Goal: Task Accomplishment & Management: Complete application form

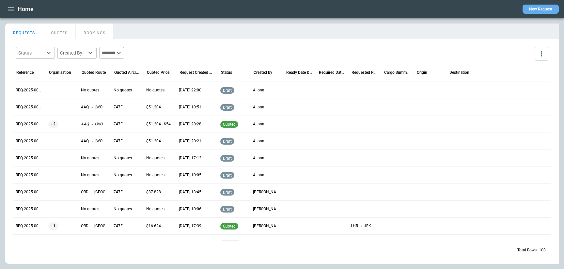
click at [530, 8] on button "New Request" at bounding box center [541, 9] width 36 height 9
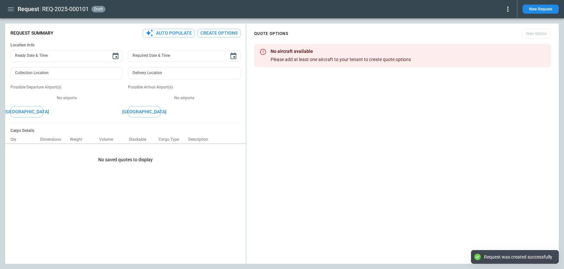
type textarea "*"
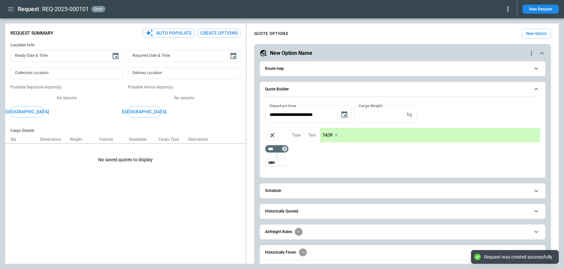
click at [332, 66] on button "Route map" at bounding box center [402, 68] width 275 height 15
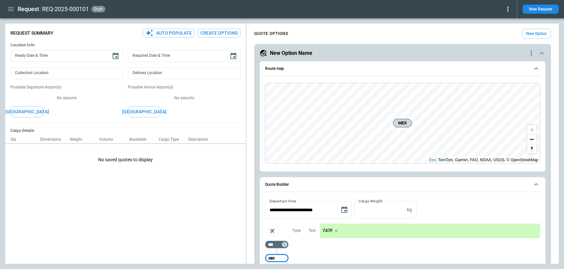
click at [280, 255] on input "Too short" at bounding box center [276, 258] width 21 height 12
type input "***"
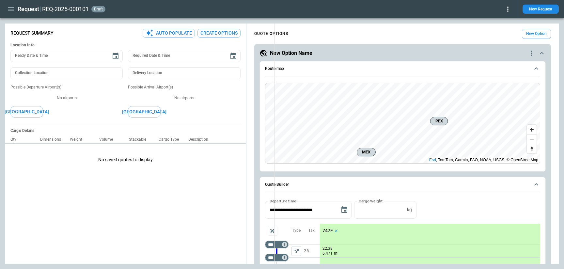
click at [276, 98] on div "**********" at bounding box center [282, 144] width 554 height 240
type textarea "*"
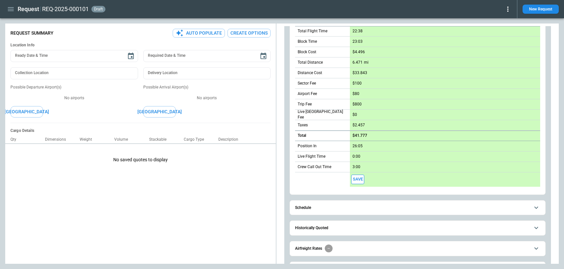
scroll to position [301, 0]
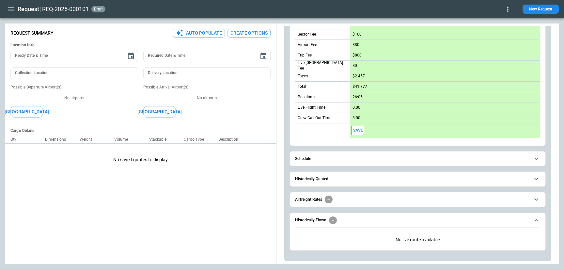
click at [325, 159] on span "Schedule" at bounding box center [412, 159] width 235 height 4
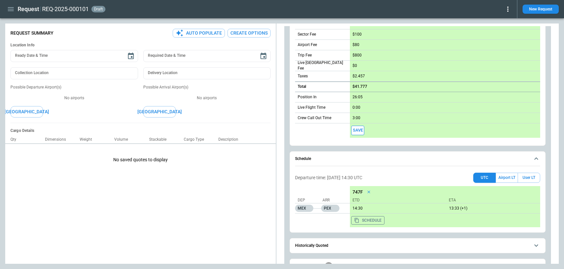
click at [325, 159] on span "Schedule" at bounding box center [412, 159] width 235 height 4
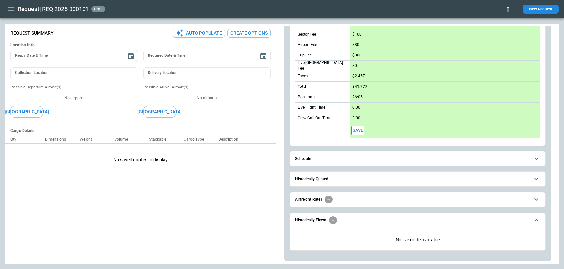
click at [328, 179] on h6 "Historically Quoted" at bounding box center [311, 179] width 33 height 4
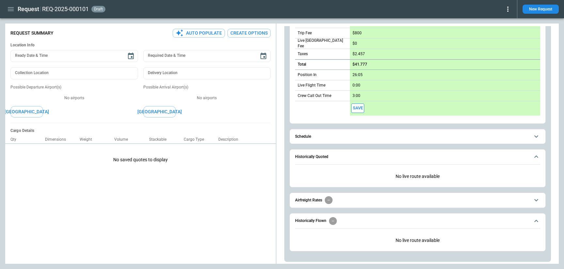
scroll to position [324, 0]
click at [342, 198] on span "Airfreight Rates" at bounding box center [412, 200] width 235 height 8
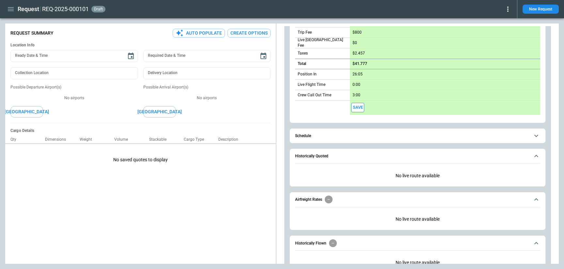
click at [342, 198] on span "Airfreight Rates" at bounding box center [412, 200] width 235 height 8
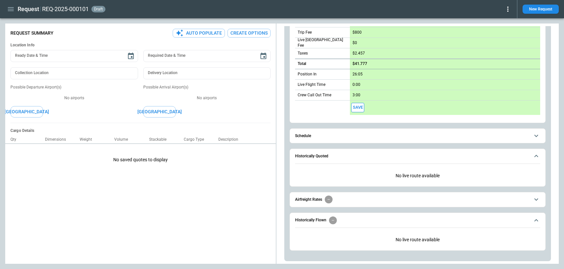
click at [346, 221] on span "Historically Flown" at bounding box center [412, 221] width 235 height 8
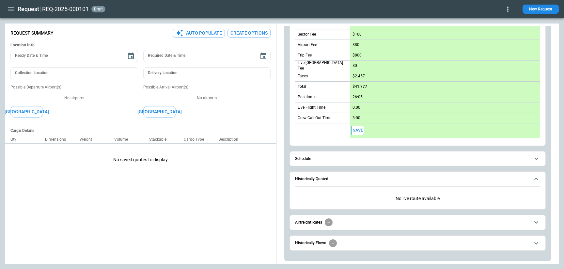
click at [351, 248] on button "Historically Flown" at bounding box center [417, 243] width 245 height 15
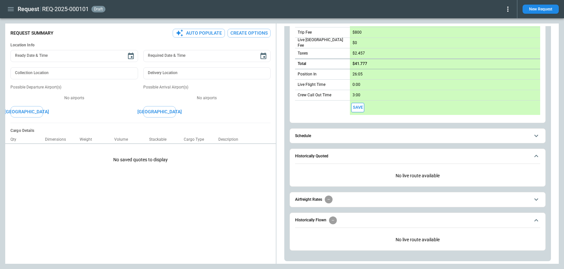
click at [351, 222] on span "Historically Flown" at bounding box center [412, 221] width 235 height 8
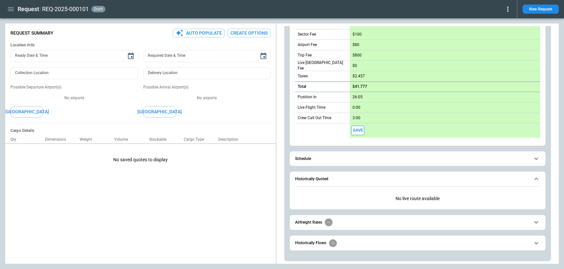
scroll to position [301, 0]
click at [353, 239] on span "Historically Flown" at bounding box center [412, 243] width 235 height 8
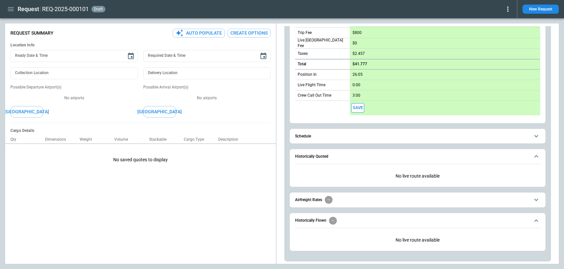
scroll to position [324, 0]
click at [348, 201] on span "Airfreight Rates" at bounding box center [412, 200] width 235 height 8
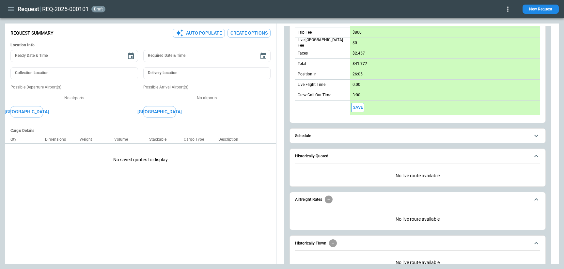
click at [348, 202] on span "Airfreight Rates" at bounding box center [412, 200] width 235 height 8
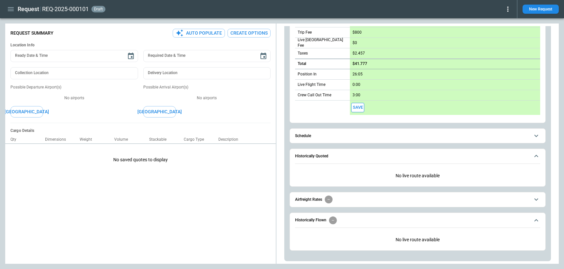
click at [350, 223] on span "Historically Flown" at bounding box center [412, 221] width 235 height 8
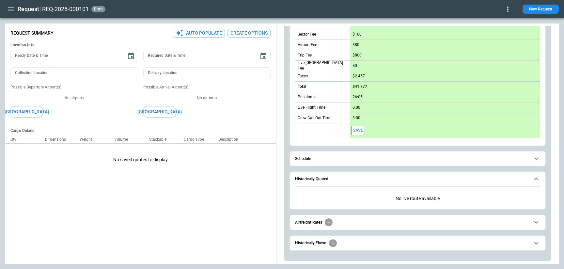
scroll to position [301, 0]
click at [350, 177] on span "Historically Quoted" at bounding box center [412, 179] width 235 height 4
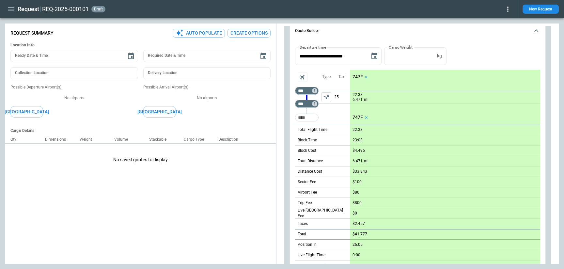
scroll to position [145, 0]
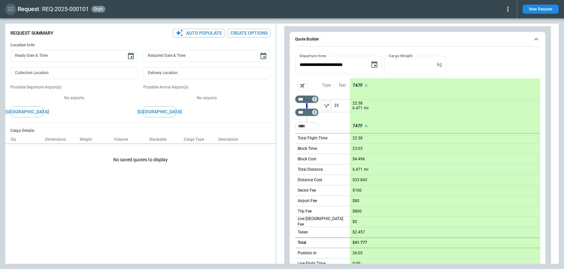
click at [13, 11] on icon "button" at bounding box center [11, 9] width 8 height 8
